Goal: Task Accomplishment & Management: Manage account settings

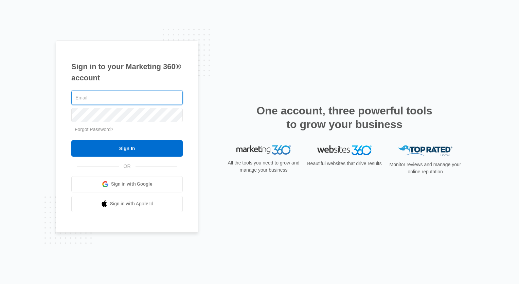
click at [131, 92] on input "text" at bounding box center [127, 97] width 112 height 14
drag, startPoint x: 141, startPoint y: 97, endPoint x: -1, endPoint y: 116, distance: 144.1
click at [0, 116] on html "Sign in to your Marketing 360® account [EMAIL_ADDRESS][DOMAIN_NAME], Forgot Pas…" at bounding box center [259, 142] width 519 height 284
type input "[EMAIL_ADDRESS][DOMAIN_NAME],"
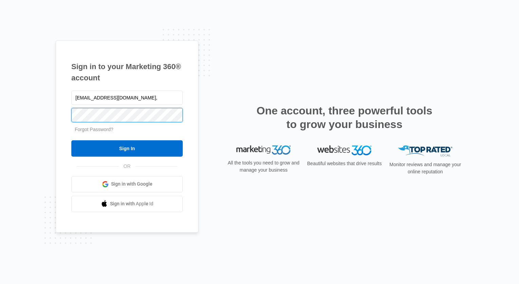
click at [71, 140] on input "Sign In" at bounding box center [127, 148] width 112 height 16
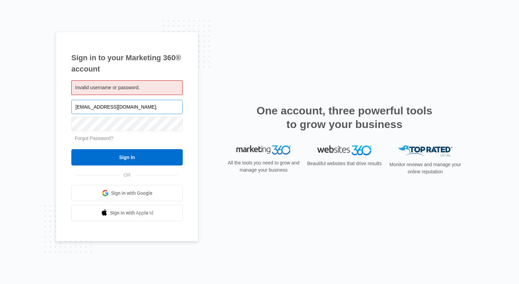
click at [144, 106] on input "[EMAIL_ADDRESS][DOMAIN_NAME]," at bounding box center [127, 107] width 112 height 14
type input "photographybymtw@yahoo.com"
click at [71, 149] on input "Sign In" at bounding box center [127, 157] width 112 height 16
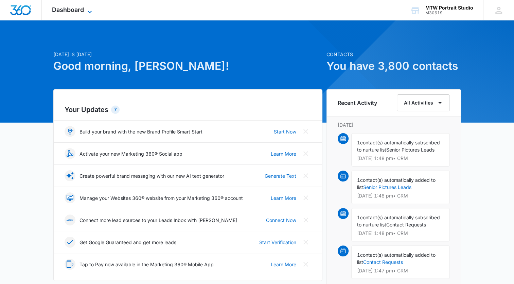
click at [87, 14] on div "Dashboard Apps Reputation Websites Forms CRM Email Social Shop Payments POS Con…" at bounding box center [73, 10] width 62 height 20
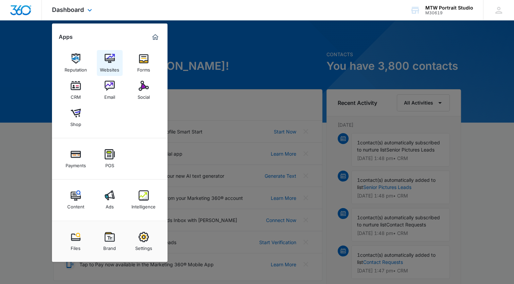
click at [108, 65] on div "Websites" at bounding box center [109, 68] width 19 height 9
